Goal: Task Accomplishment & Management: Use online tool/utility

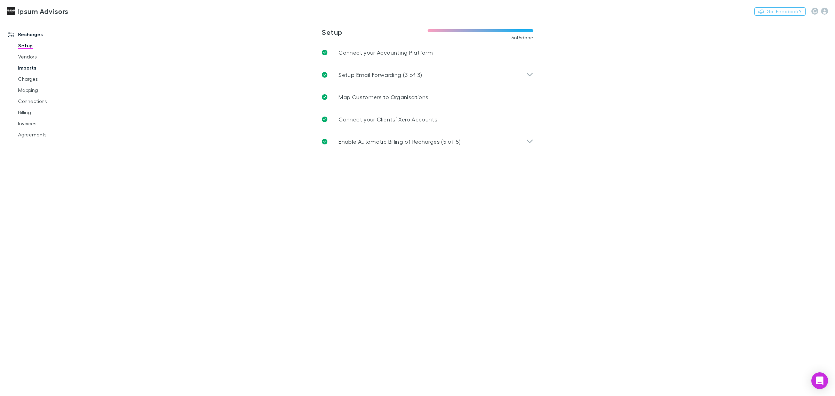
click at [25, 66] on link "Imports" at bounding box center [54, 67] width 87 height 11
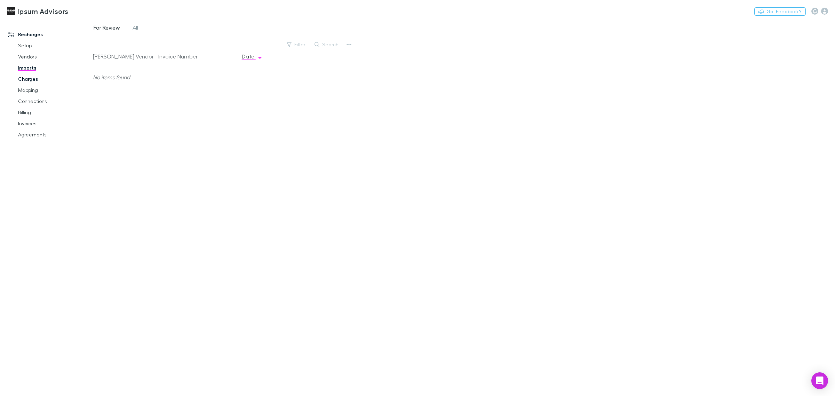
click at [25, 77] on link "Charges" at bounding box center [54, 78] width 87 height 11
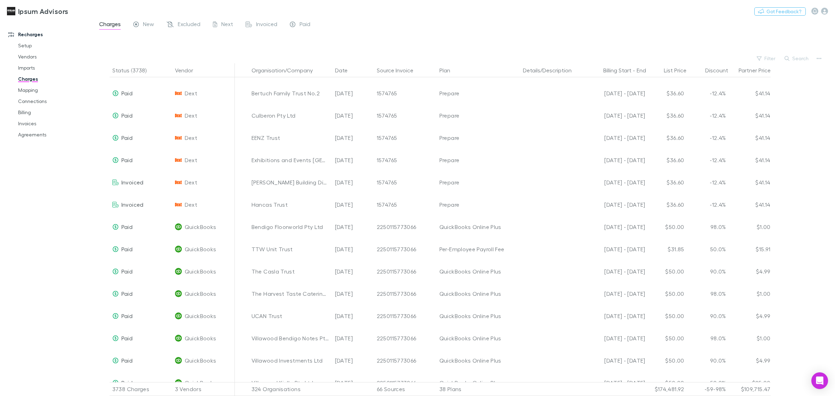
scroll to position [695, 0]
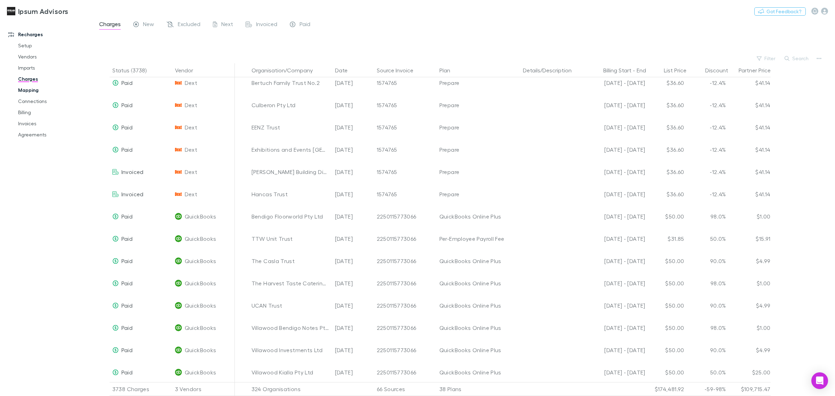
click at [31, 92] on link "Mapping" at bounding box center [54, 89] width 87 height 11
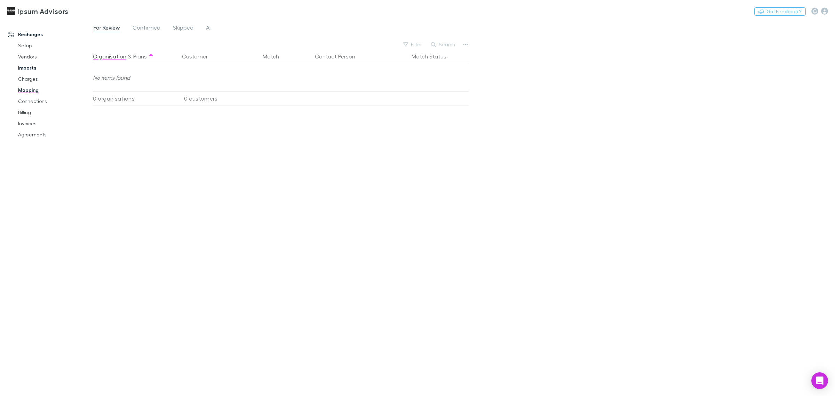
click at [28, 67] on link "Imports" at bounding box center [54, 67] width 87 height 11
click at [137, 33] on span "All" at bounding box center [135, 28] width 6 height 9
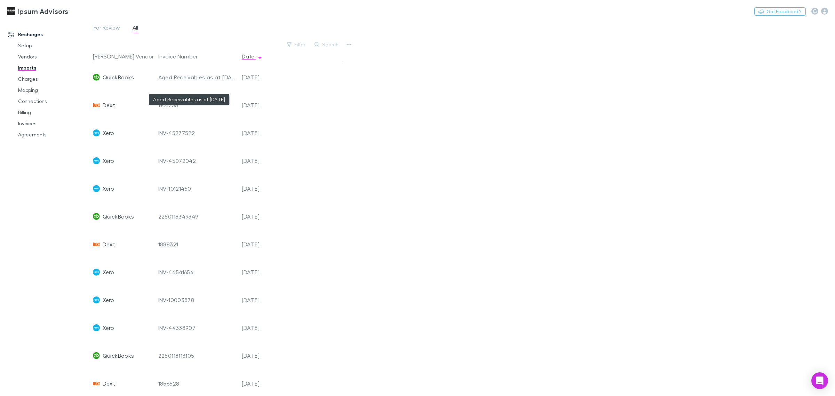
click at [167, 76] on div "Aged Receivables as at [DATE]" at bounding box center [197, 77] width 78 height 28
click at [115, 77] on span "QuickBooks" at bounding box center [119, 77] width 32 height 28
click at [176, 78] on div "Aged Receivables as at [DATE]" at bounding box center [197, 77] width 78 height 28
click at [31, 81] on link "Charges" at bounding box center [54, 78] width 87 height 11
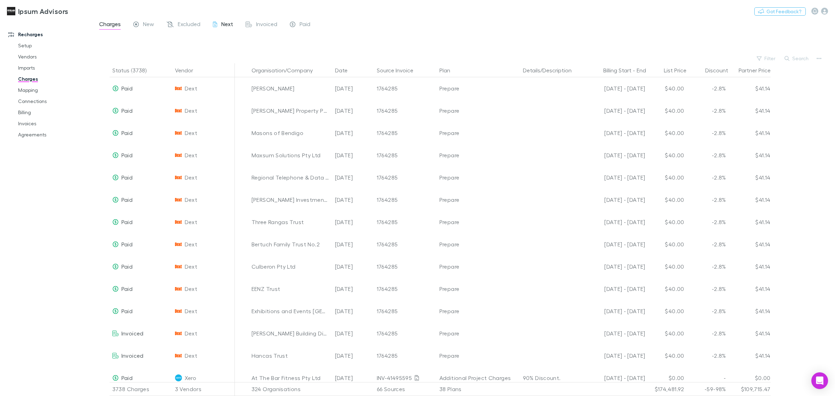
click at [231, 22] on span "Next" at bounding box center [227, 25] width 12 height 9
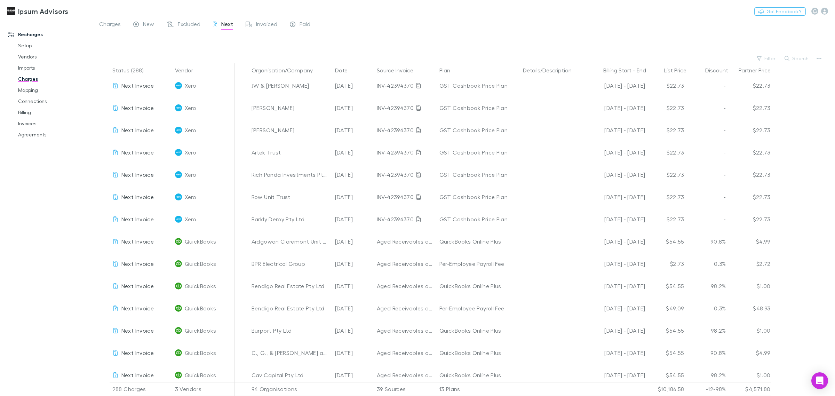
scroll to position [1217, 0]
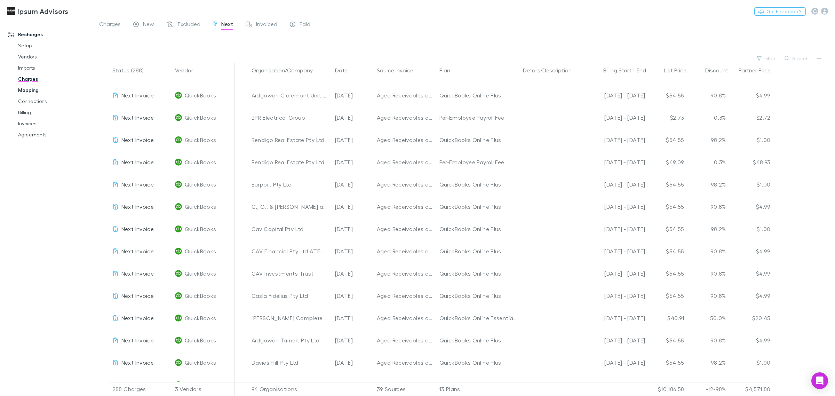
click at [29, 90] on link "Mapping" at bounding box center [54, 89] width 87 height 11
